Goal: Transaction & Acquisition: Register for event/course

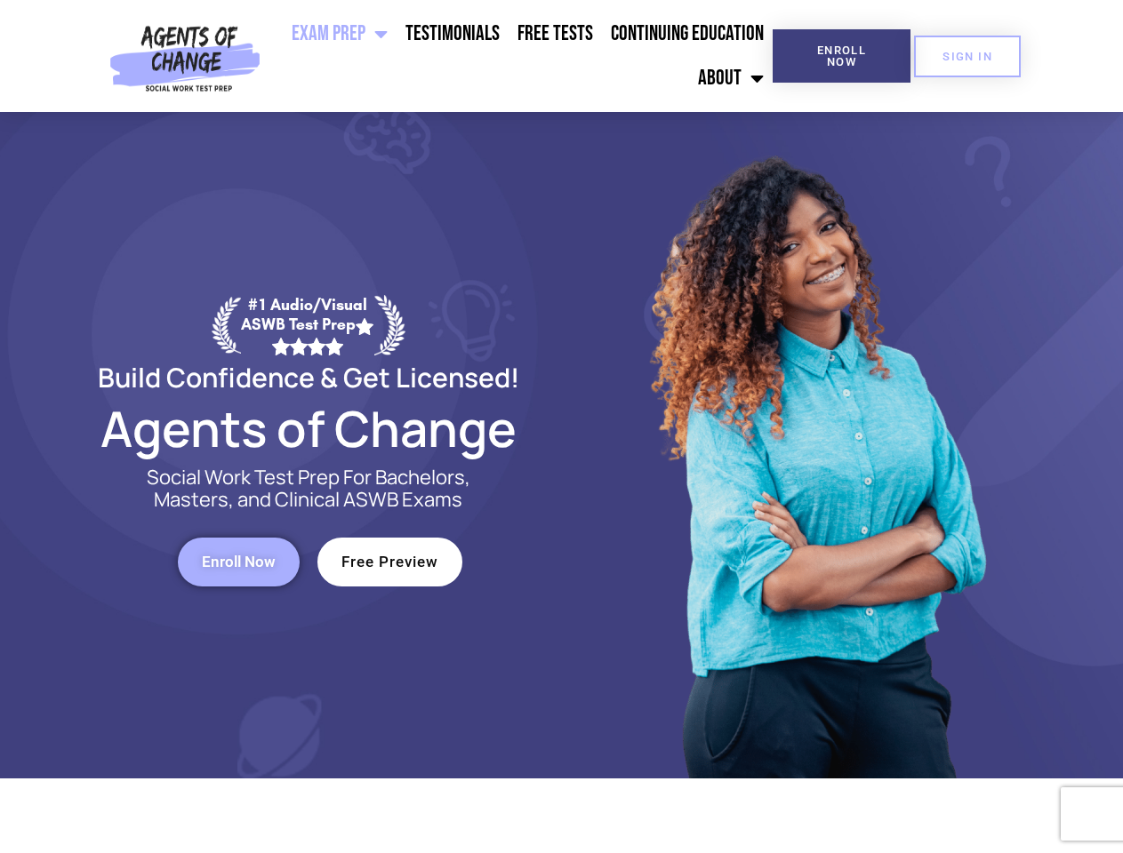
click at [562, 427] on div at bounding box center [815, 445] width 507 height 667
click at [520, 56] on ul "Exam Prep BSW Exam Prep: ASWB Bachelors Level Exam LMSW Exam Prep: ASWB Masters…" at bounding box center [520, 56] width 505 height 89
click at [841, 56] on span "Enroll Now" at bounding box center [841, 55] width 81 height 23
click at [967, 56] on span "SIGN IN" at bounding box center [967, 57] width 50 height 12
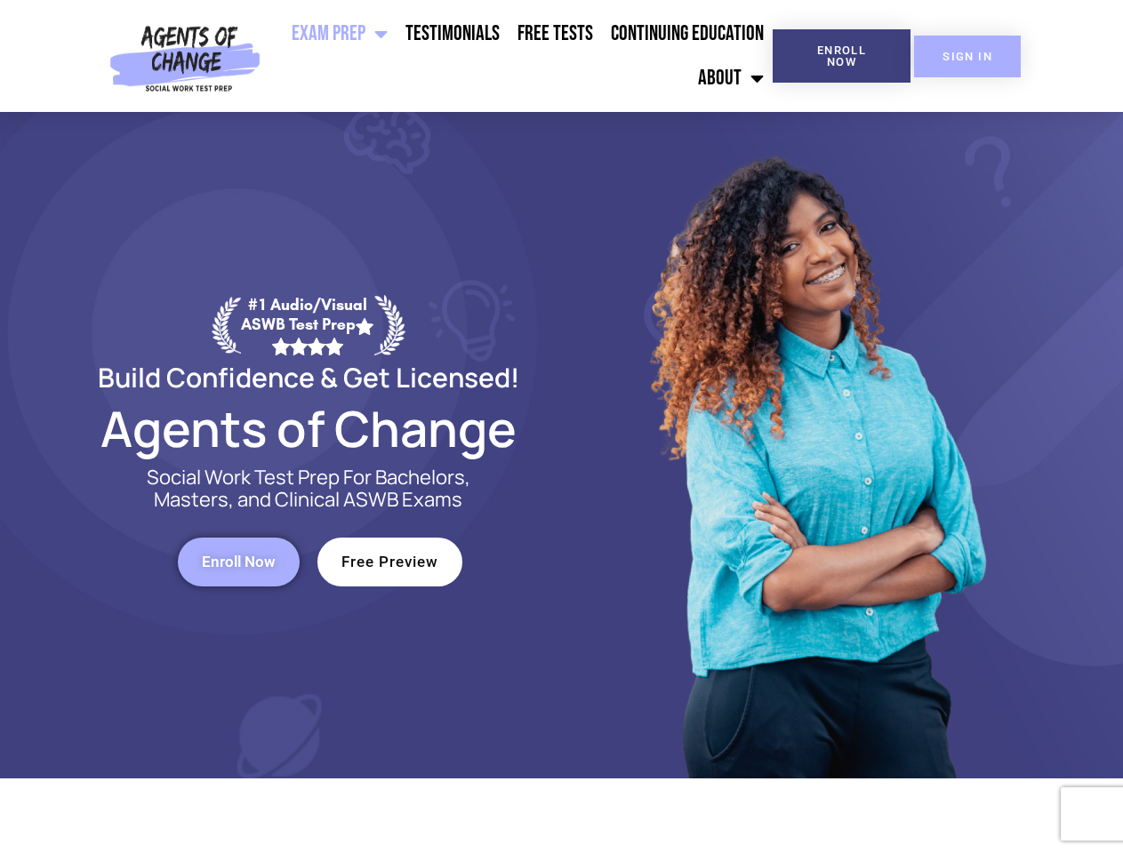
click at [967, 56] on span "SIGN IN" at bounding box center [967, 57] width 50 height 12
click at [238, 562] on span "Enroll Now" at bounding box center [239, 562] width 74 height 15
click at [389, 562] on span "Free Preview" at bounding box center [389, 562] width 97 height 15
